Goal: Information Seeking & Learning: Learn about a topic

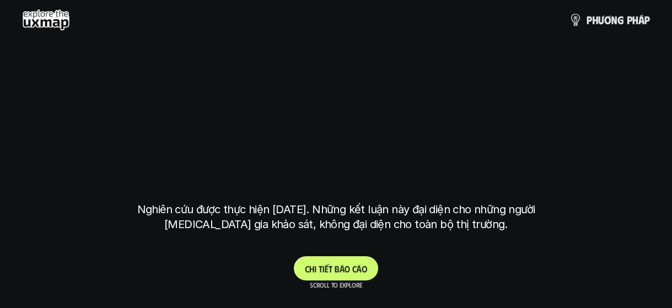
click at [356, 271] on span "c" at bounding box center [354, 269] width 4 height 10
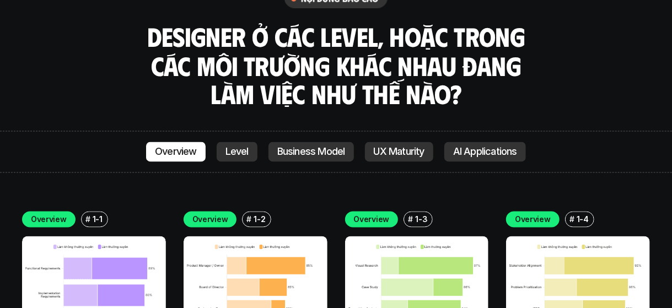
scroll to position [3091, 0]
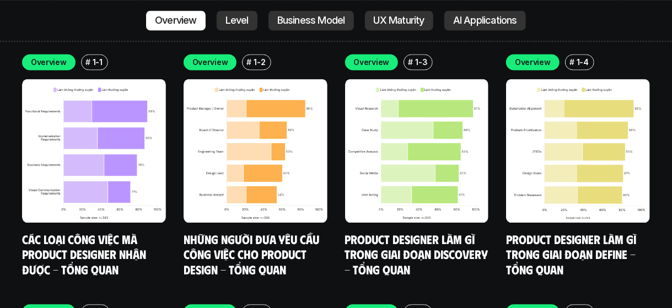
drag, startPoint x: 314, startPoint y: 248, endPoint x: 283, endPoint y: 252, distance: 31.2
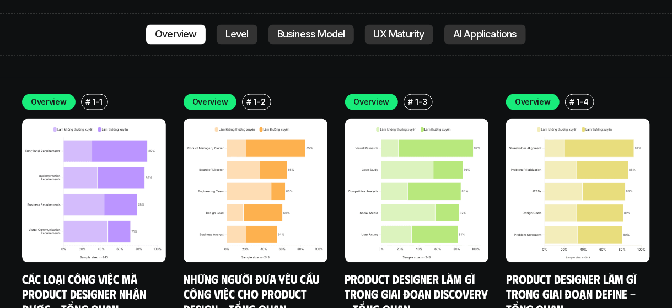
scroll to position [3036, 0]
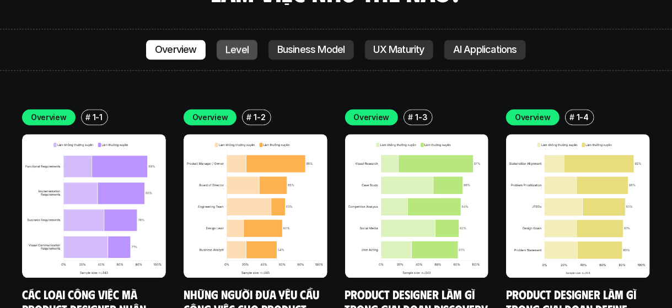
click at [244, 44] on p "Level" at bounding box center [237, 49] width 23 height 11
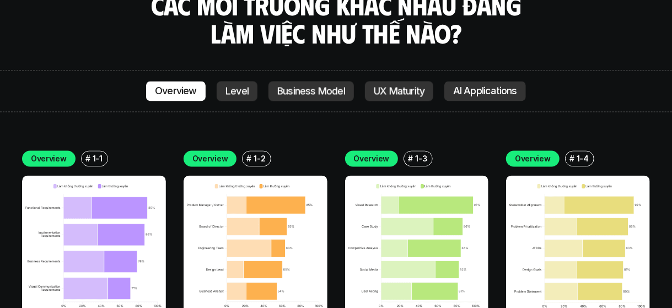
scroll to position [3064, 0]
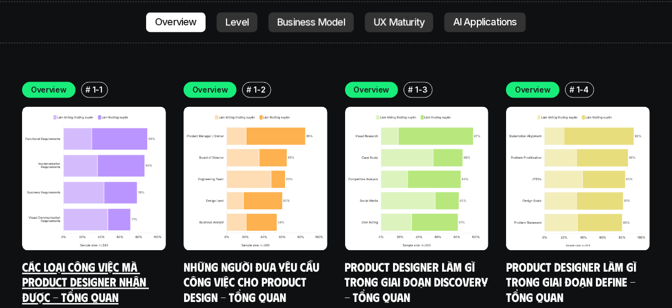
click at [64, 259] on link "Các loại công việc mà Product Designer nhận được - Tổng quan" at bounding box center [85, 281] width 127 height 45
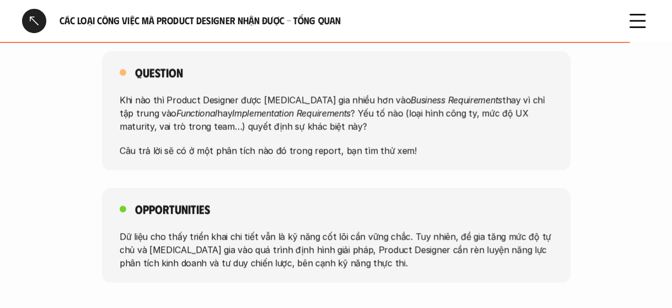
scroll to position [993, 0]
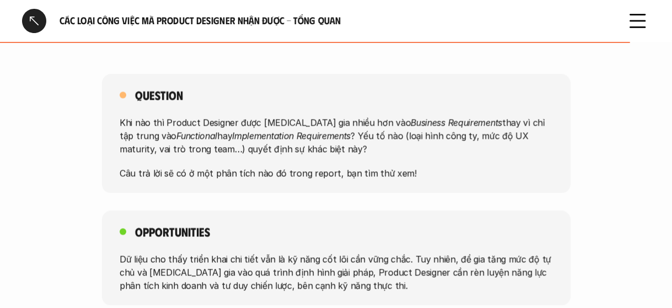
click at [89, 175] on div "Question Khi nào thì Product Designer được [MEDICAL_DATA] gia nhiều hơn vào Bus…" at bounding box center [336, 133] width 672 height 119
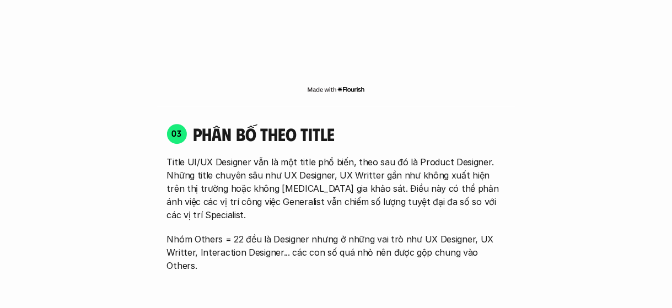
scroll to position [3560, 0]
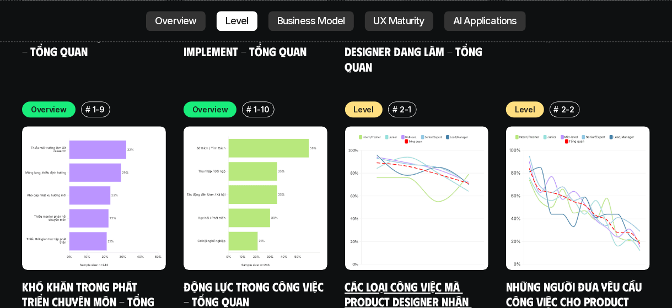
click at [459, 189] on img at bounding box center [417, 198] width 144 height 144
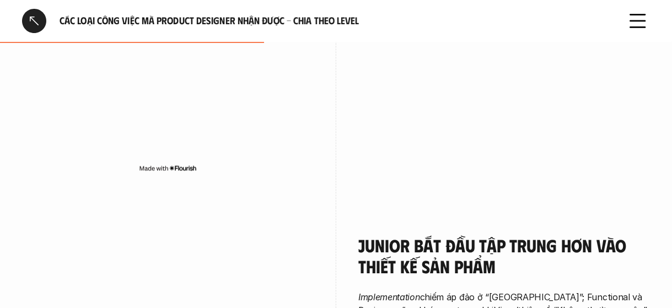
scroll to position [1434, 0]
